Goal: Book appointment/travel/reservation

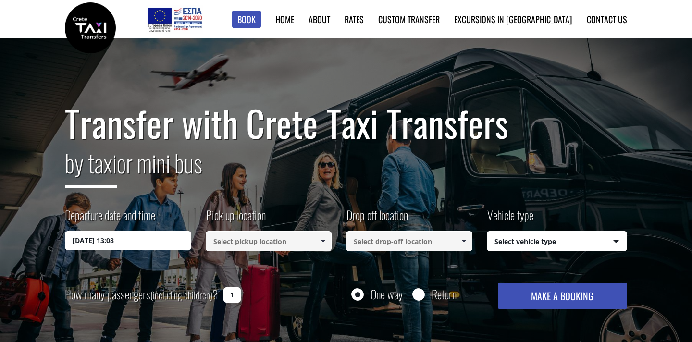
click at [178, 241] on input "15/08/2025 13:08" at bounding box center [128, 240] width 126 height 19
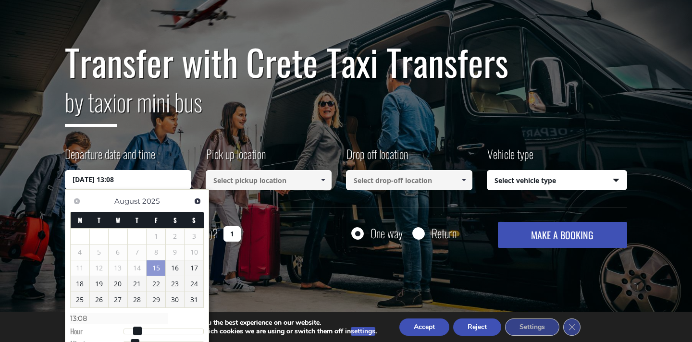
scroll to position [64, 0]
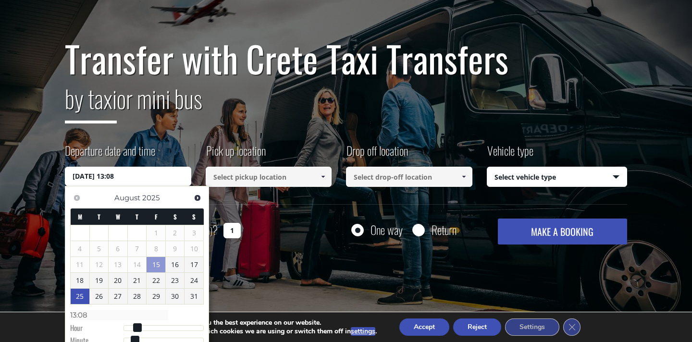
click at [78, 295] on link "25" at bounding box center [80, 296] width 19 height 15
type input "25/08/2025 00:00"
click at [315, 175] on link at bounding box center [323, 177] width 16 height 20
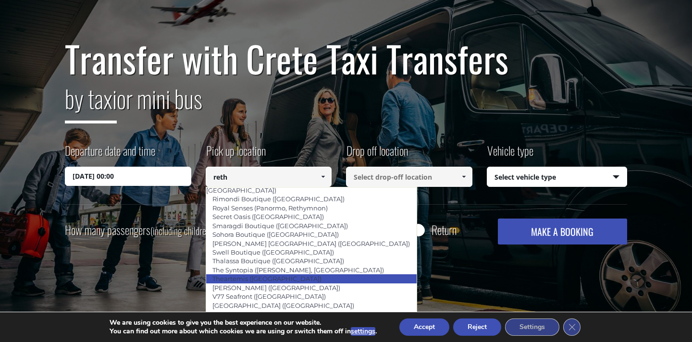
scroll to position [739, 0]
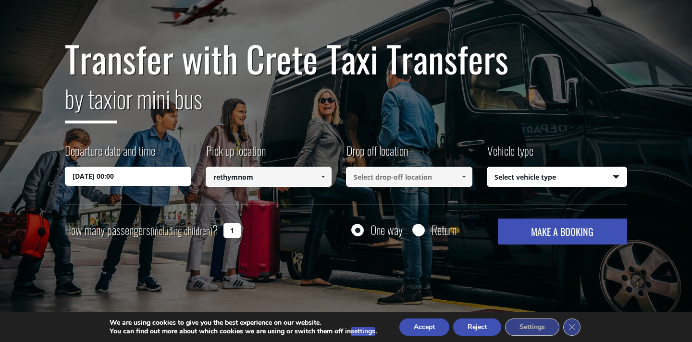
type input "rethymnom"
click at [562, 232] on button "MAKE A BOOKING" at bounding box center [562, 232] width 129 height 26
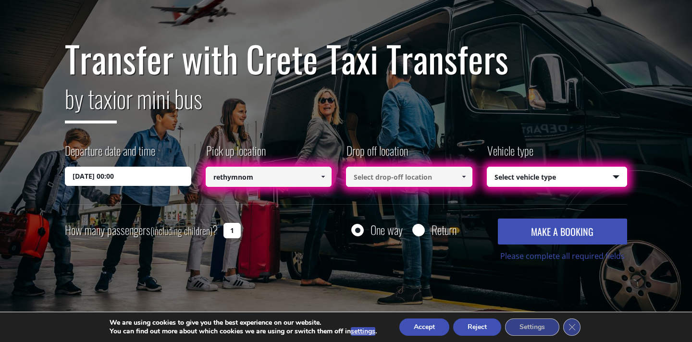
click at [422, 185] on input at bounding box center [409, 177] width 126 height 20
click at [457, 173] on link at bounding box center [464, 177] width 16 height 20
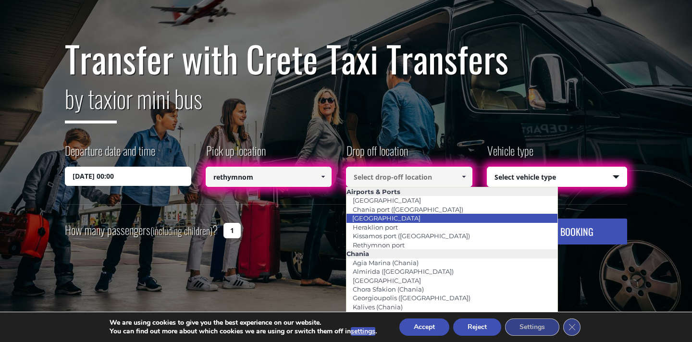
click at [422, 217] on li "[GEOGRAPHIC_DATA]" at bounding box center [452, 218] width 211 height 9
type input "[GEOGRAPHIC_DATA]"
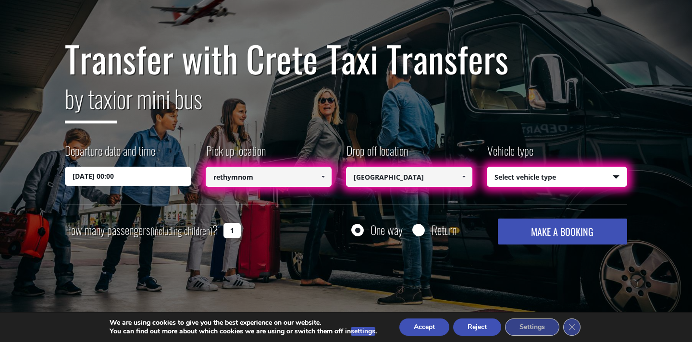
drag, startPoint x: 238, startPoint y: 233, endPoint x: 220, endPoint y: 231, distance: 18.3
click at [220, 231] on div "How many passengers (including children) ? 1" at bounding box center [164, 231] width 198 height 24
type input "3"
click at [534, 235] on button "MAKE A BOOKING" at bounding box center [562, 232] width 129 height 26
click at [428, 325] on button "Accept" at bounding box center [424, 327] width 50 height 17
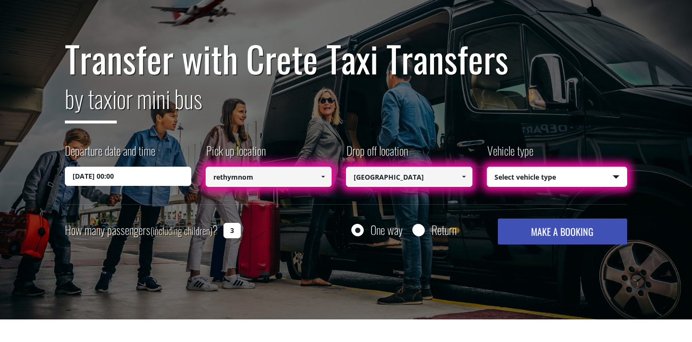
click at [535, 231] on button "MAKE A BOOKING" at bounding box center [562, 232] width 129 height 26
select select "540"
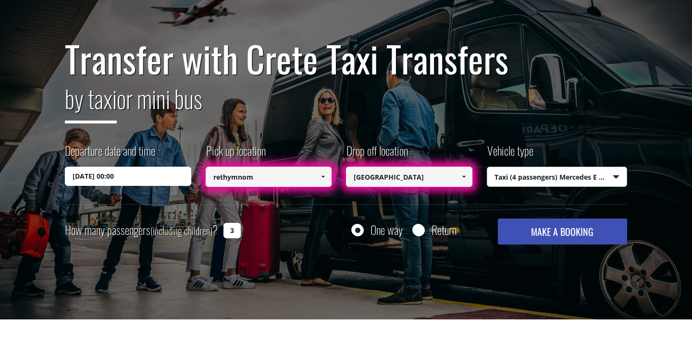
click at [522, 240] on button "MAKE A BOOKING" at bounding box center [562, 232] width 129 height 26
click at [319, 179] on link at bounding box center [323, 177] width 16 height 20
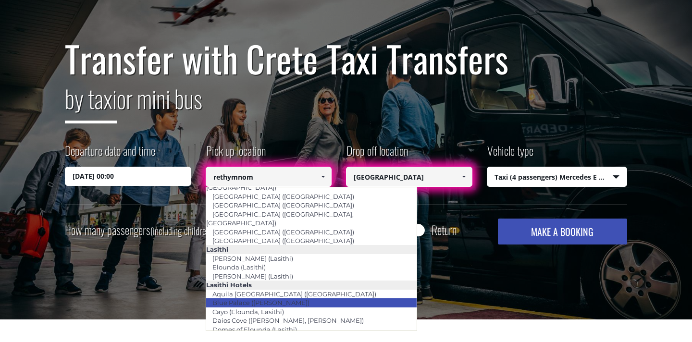
scroll to position [1295, 0]
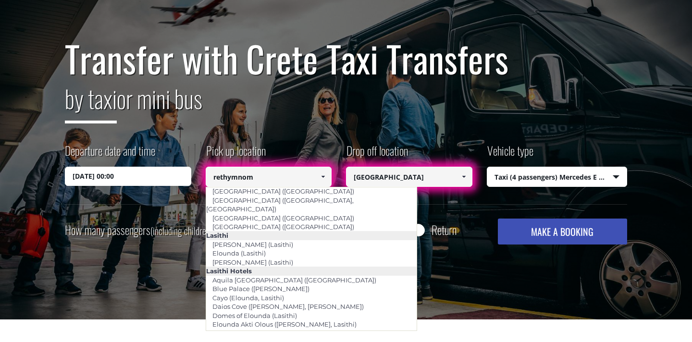
type input "Platanias ([GEOGRAPHIC_DATA])"
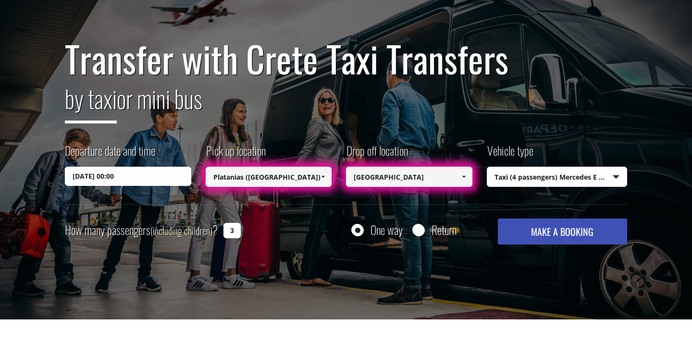
click at [529, 241] on button "MAKE A BOOKING" at bounding box center [562, 232] width 129 height 26
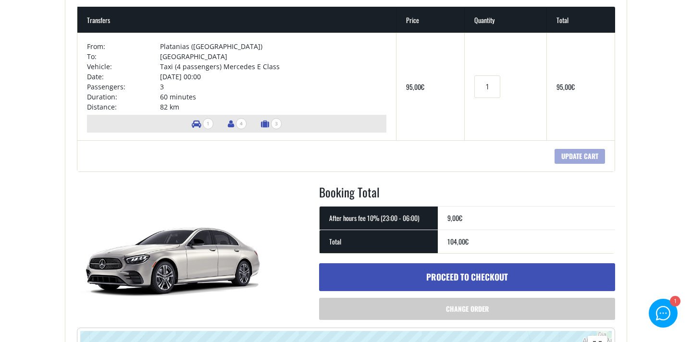
scroll to position [180, 0]
